Goal: Information Seeking & Learning: Learn about a topic

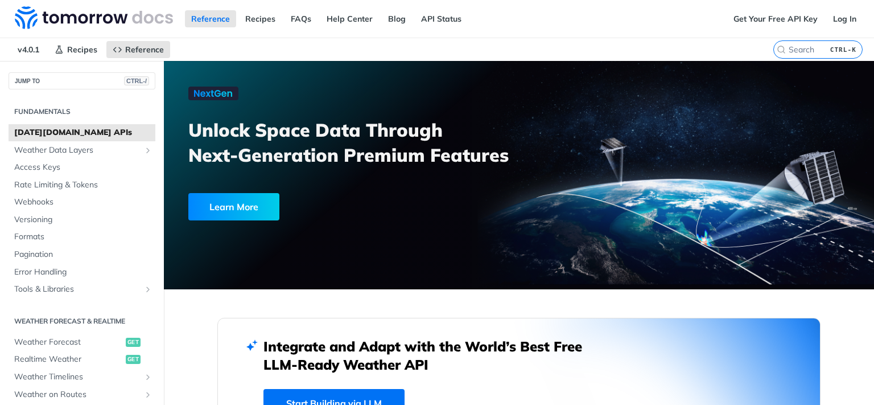
click at [59, 70] on div "JUMP TO CTRL-/" at bounding box center [82, 75] width 164 height 28
click at [44, 84] on button "JUMP TO CTRL-/" at bounding box center [82, 80] width 147 height 17
click at [252, 51] on div "Fundamentals [DATE][DOMAIN_NAME] APIs Weather Data Layers Wet Bulb Globe Temper…" at bounding box center [437, 202] width 874 height 405
click at [492, 28] on div "Reference Recipes FAQs Help Center Blog API Status" at bounding box center [364, 19] width 728 height 38
click at [87, 145] on span "Weather Data Layers" at bounding box center [77, 150] width 126 height 11
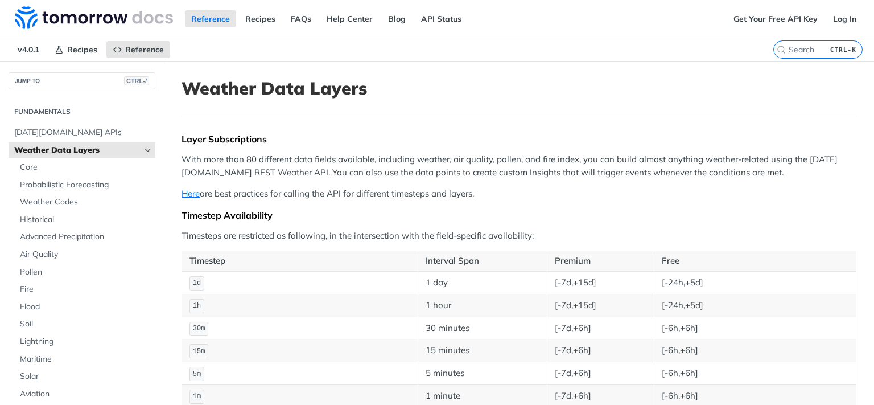
click at [74, 150] on span "Weather Data Layers" at bounding box center [77, 150] width 126 height 11
click at [143, 146] on icon "Hide subpages for Weather Data Layers" at bounding box center [147, 150] width 9 height 9
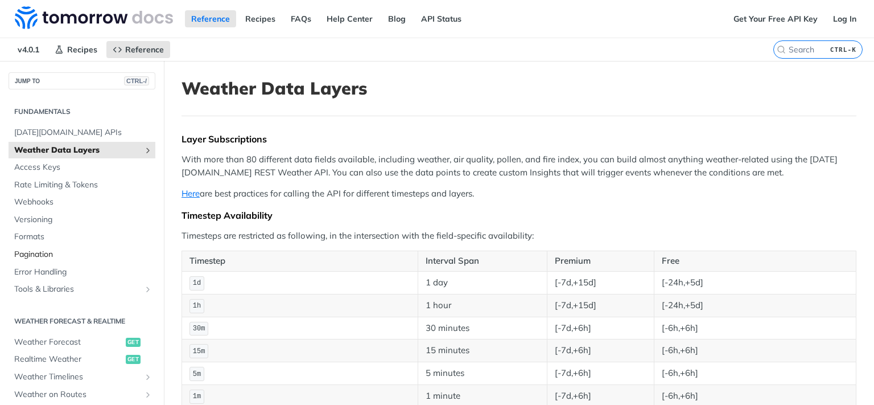
click at [47, 247] on link "Pagination" at bounding box center [82, 254] width 147 height 17
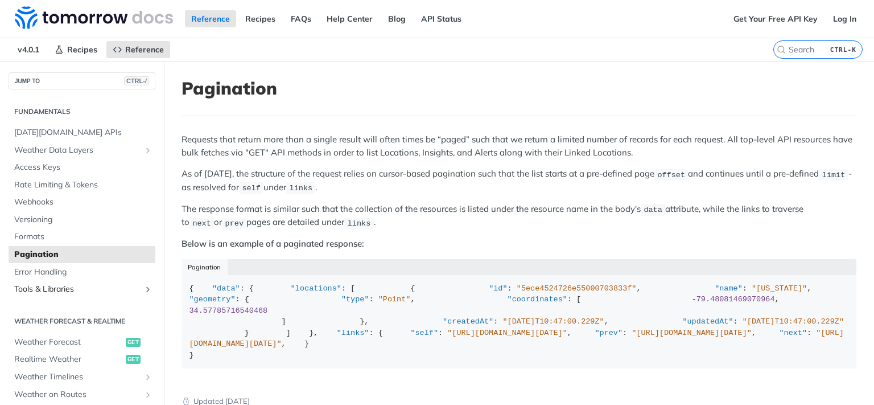
click at [54, 291] on span "Tools & Libraries" at bounding box center [77, 289] width 126 height 11
click at [44, 203] on span "Webhooks" at bounding box center [83, 201] width 138 height 11
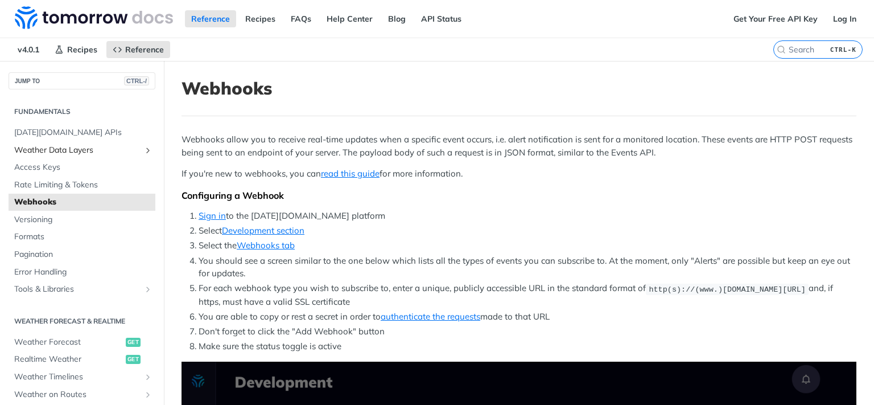
click at [67, 145] on span "Weather Data Layers" at bounding box center [77, 150] width 126 height 11
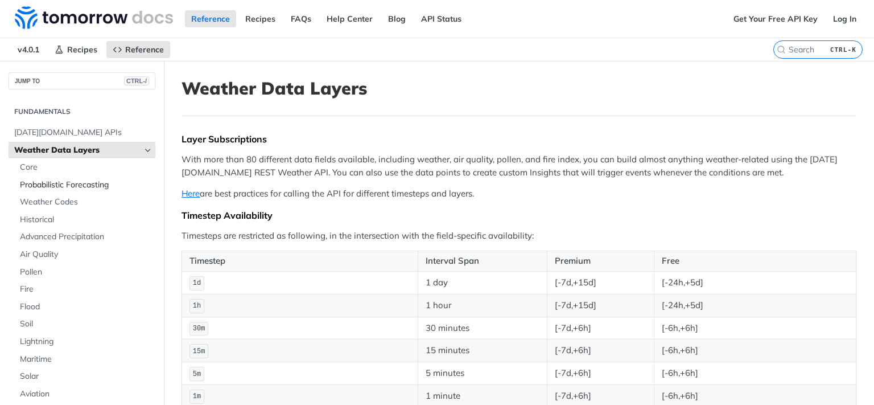
click at [47, 192] on link "Probabilistic Forecasting" at bounding box center [84, 184] width 141 height 17
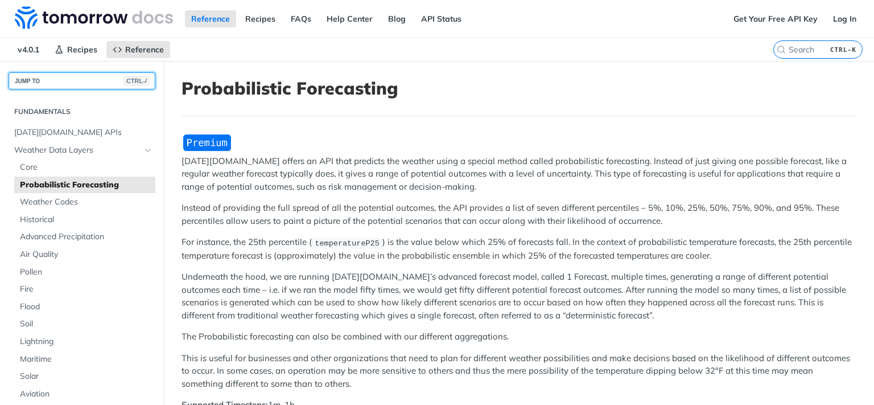
click at [74, 83] on button "JUMP TO CTRL-/" at bounding box center [82, 80] width 147 height 17
click at [229, 40] on div "Fundamentals [DATE][DOMAIN_NAME] APIs Weather Data Layers Wet Bulb Globe Temper…" at bounding box center [437, 202] width 874 height 405
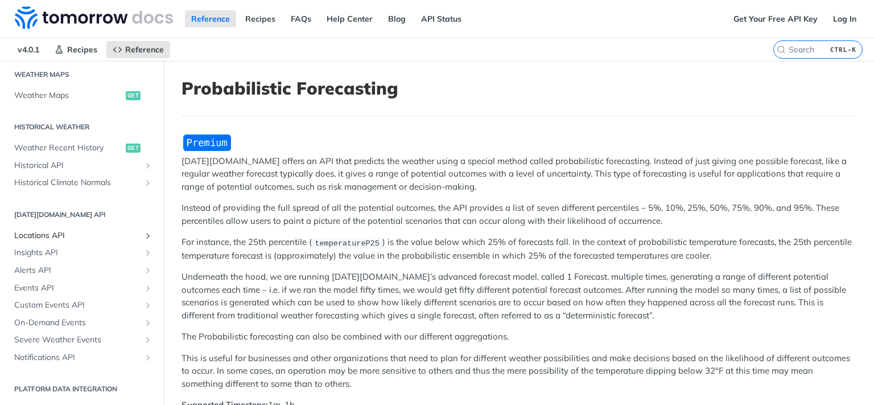
click at [60, 235] on span "Locations API" at bounding box center [77, 235] width 126 height 11
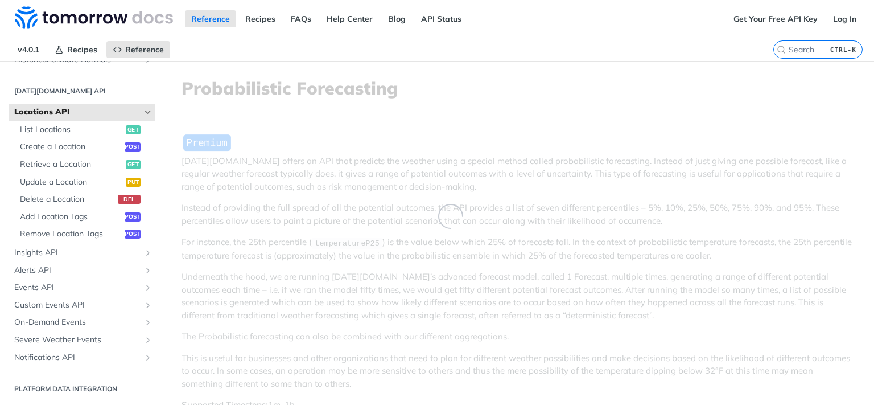
scroll to position [351, 0]
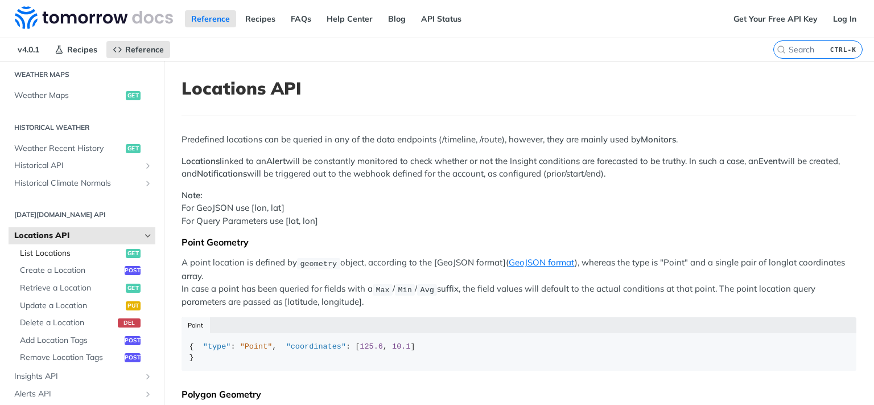
click at [61, 254] on span "List Locations" at bounding box center [71, 253] width 103 height 11
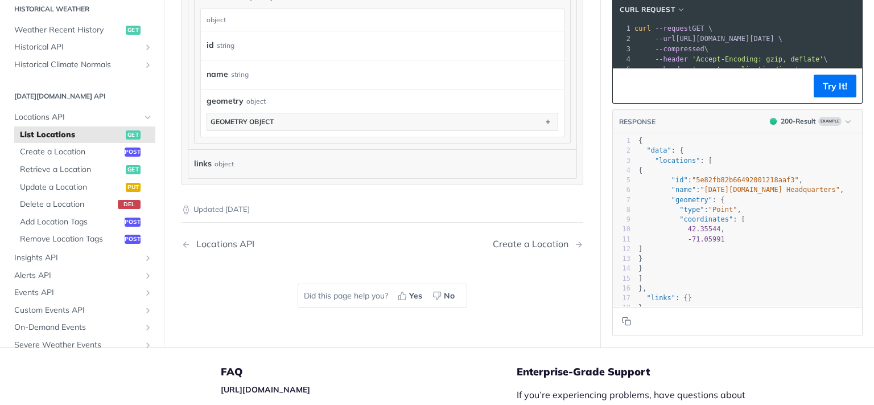
scroll to position [454, 0]
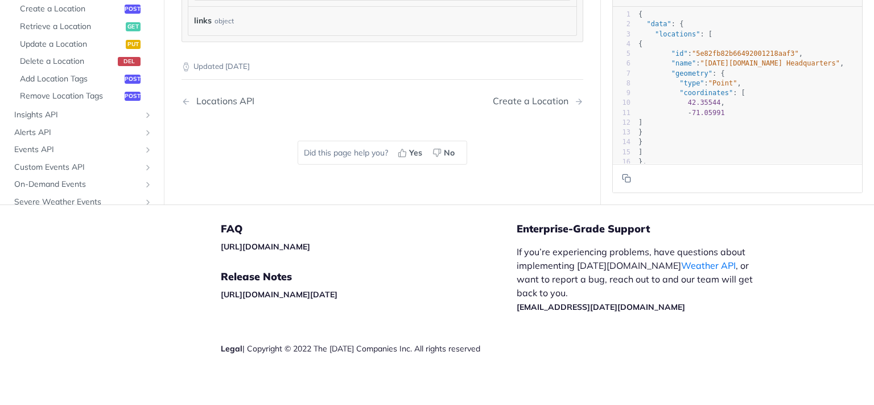
scroll to position [598, 0]
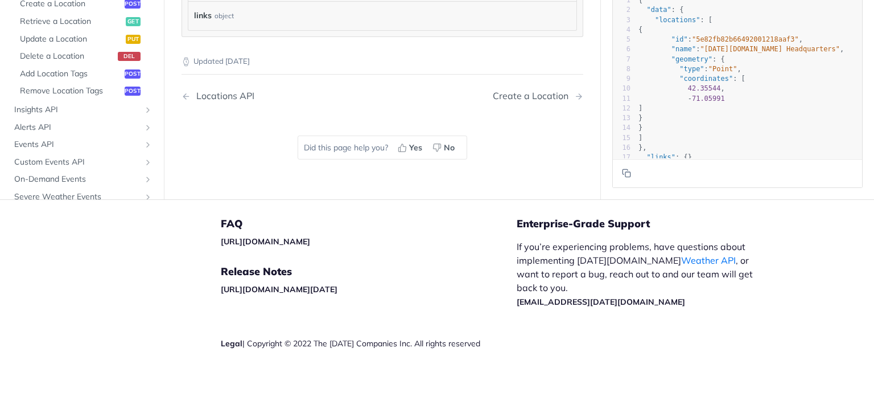
scroll to position [640, 0]
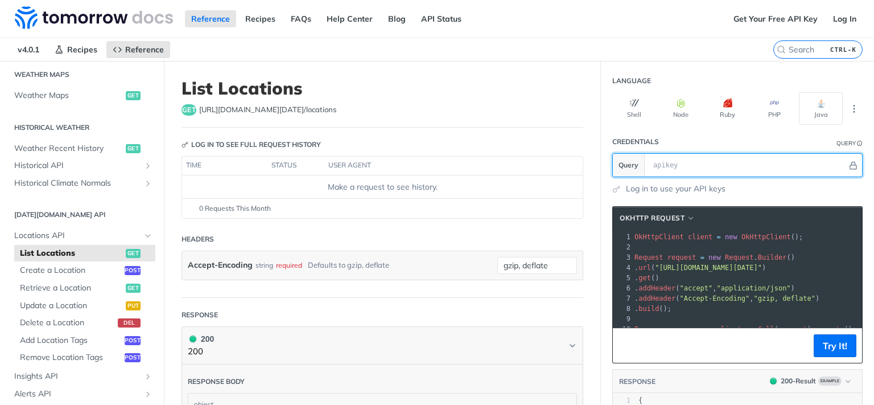
scroll to position [475, 0]
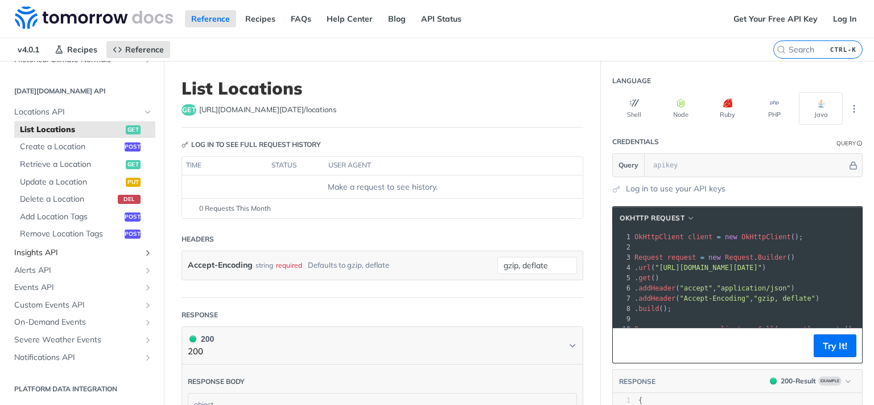
click at [49, 244] on link "Insights API" at bounding box center [82, 252] width 147 height 17
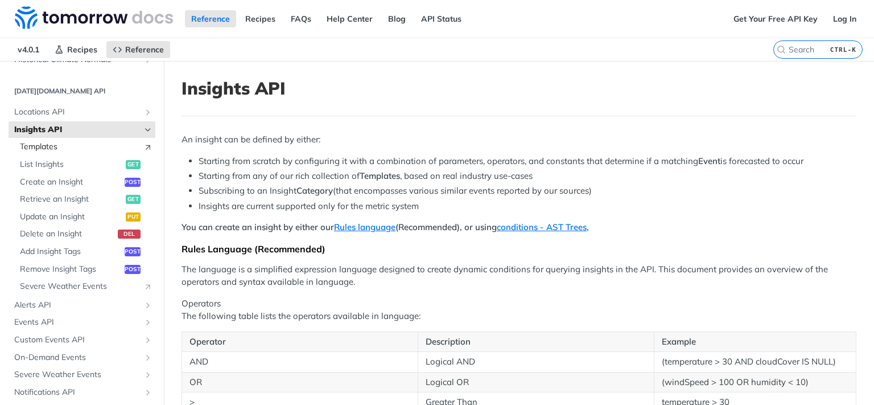
click at [58, 148] on span "Templates" at bounding box center [79, 146] width 118 height 11
click at [48, 149] on span "Templates" at bounding box center [79, 146] width 118 height 11
click at [60, 286] on span "Severe Weather Events" at bounding box center [79, 286] width 118 height 11
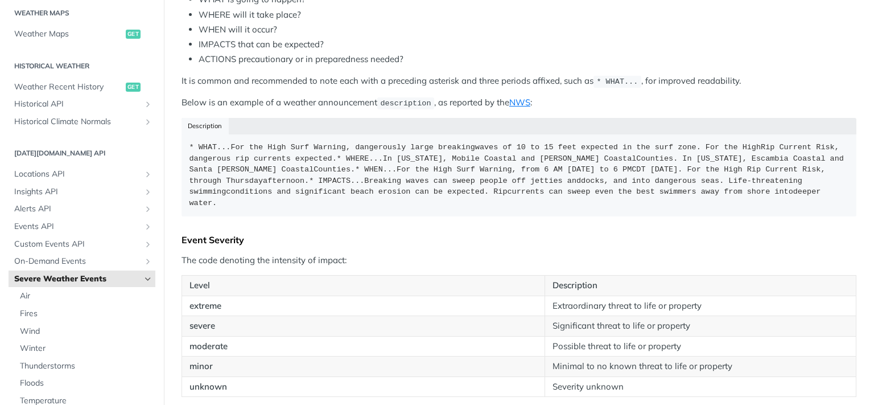
scroll to position [1126, 0]
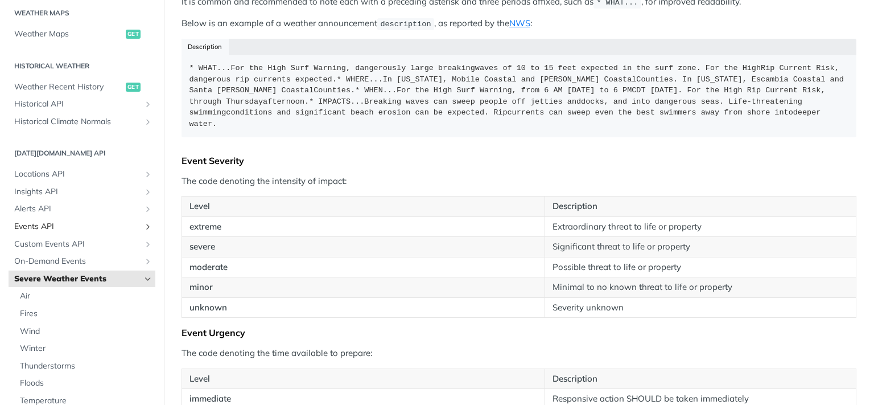
click at [27, 230] on span "Events API" at bounding box center [77, 226] width 126 height 11
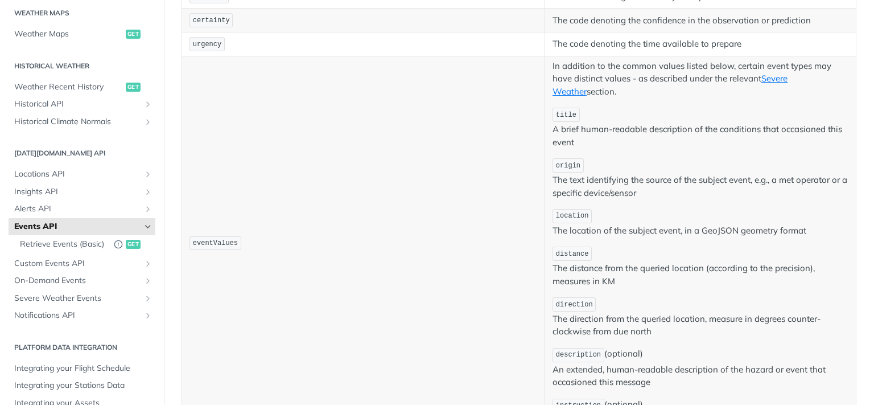
scroll to position [314, 0]
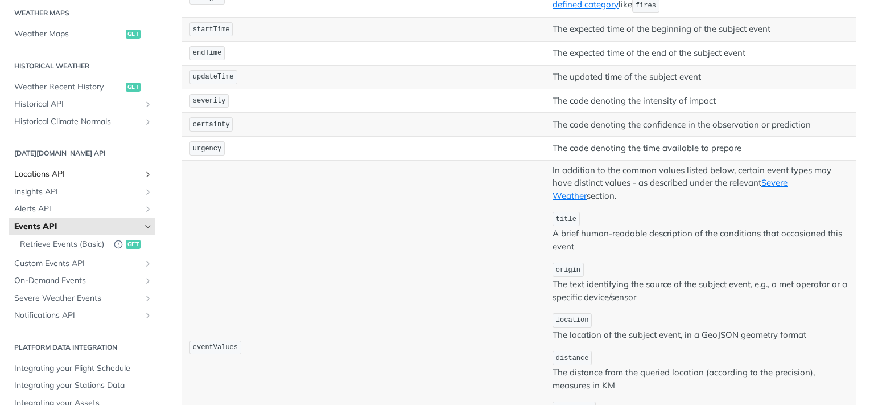
click at [43, 173] on span "Locations API" at bounding box center [77, 174] width 126 height 11
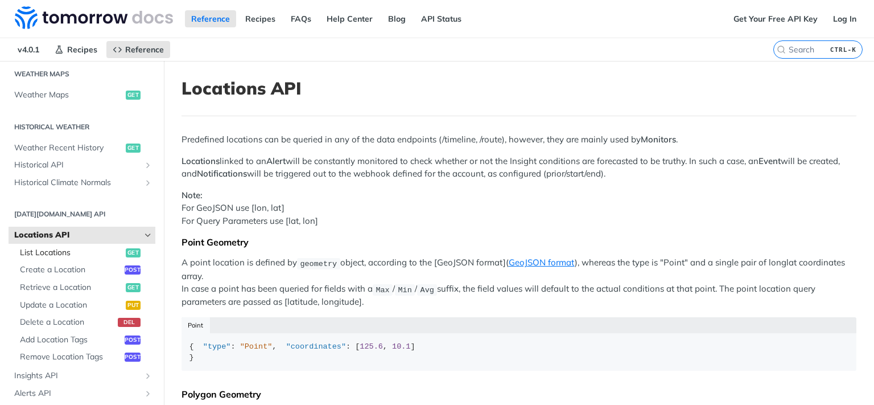
click at [54, 253] on span "List Locations" at bounding box center [71, 252] width 103 height 11
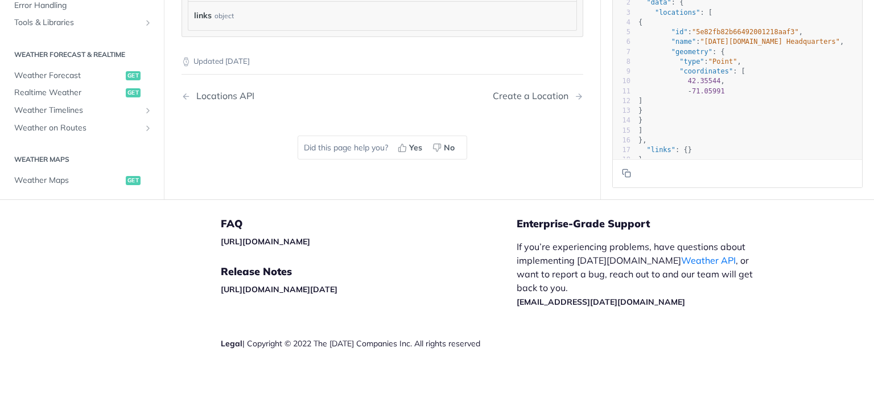
scroll to position [1119, 0]
